Goal: Task Accomplishment & Management: Manage account settings

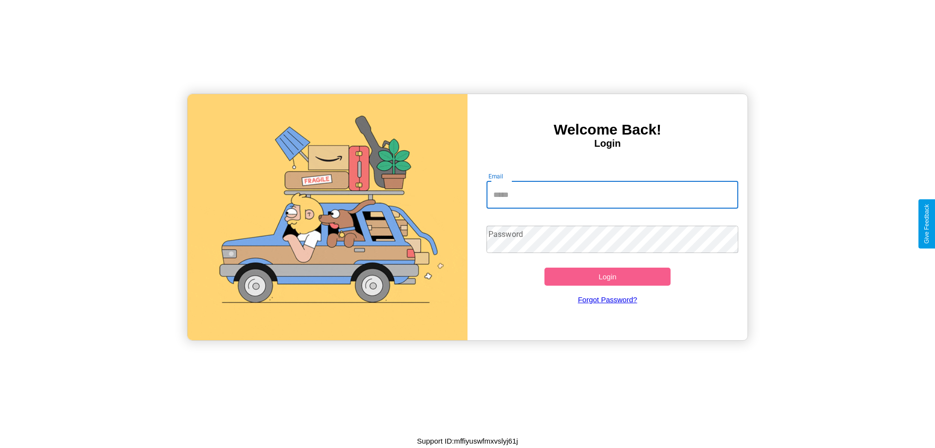
click at [612, 194] on input "Email" at bounding box center [613, 194] width 252 height 27
type input "**********"
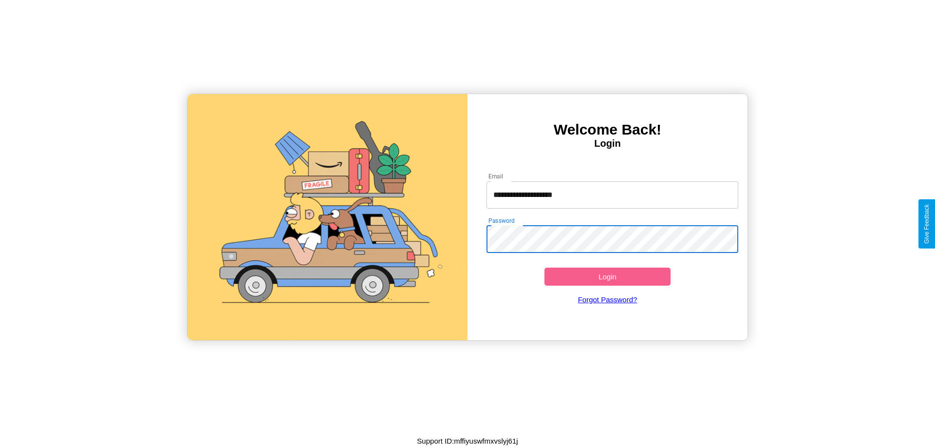
click at [607, 276] on button "Login" at bounding box center [608, 276] width 126 height 18
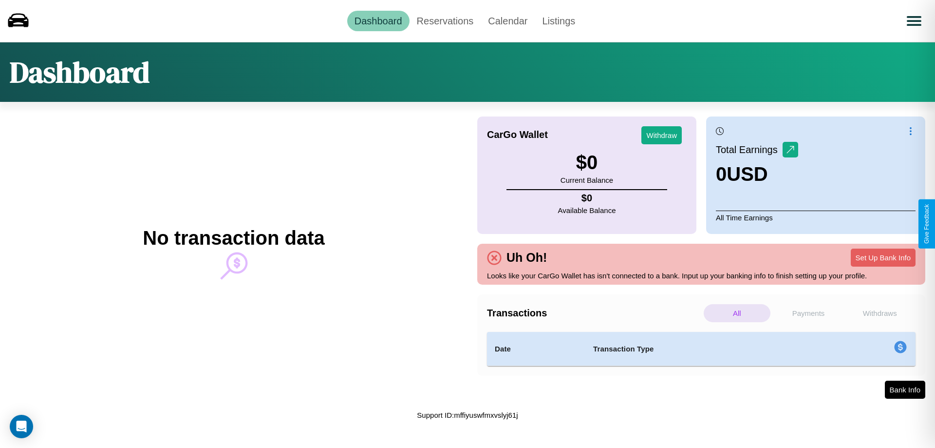
click at [880, 313] on p "Withdraws" at bounding box center [880, 313] width 67 height 18
click at [809, 313] on p "Payments" at bounding box center [808, 313] width 67 height 18
click at [445, 20] on link "Reservations" at bounding box center [446, 21] width 72 height 20
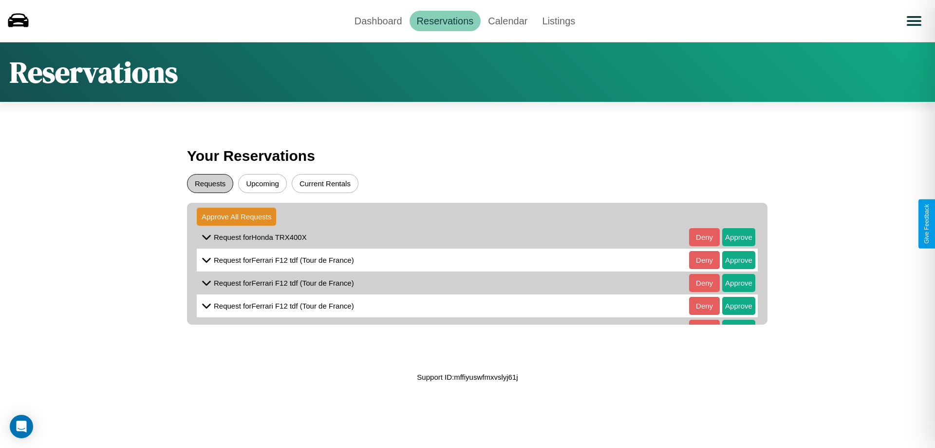
click at [210, 183] on button "Requests" at bounding box center [210, 183] width 46 height 19
click at [732, 237] on button "Approve" at bounding box center [738, 237] width 33 height 18
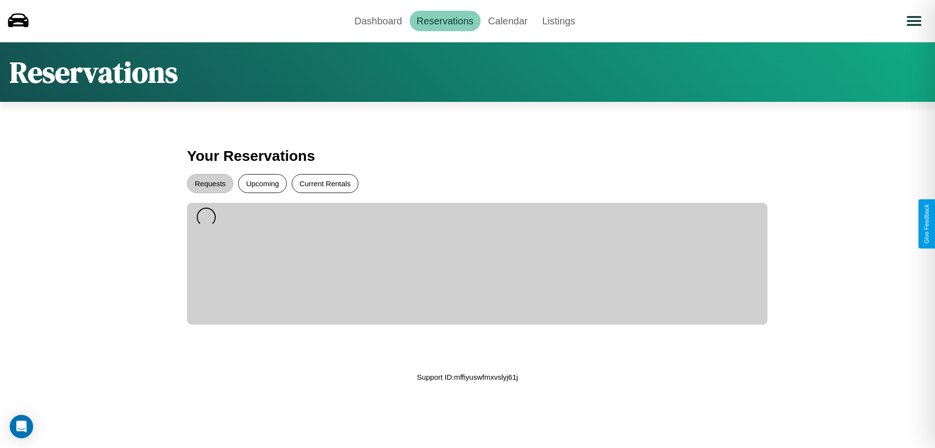
click at [325, 183] on button "Current Rentals" at bounding box center [325, 183] width 67 height 19
